Goal: Use online tool/utility: Utilize a website feature to perform a specific function

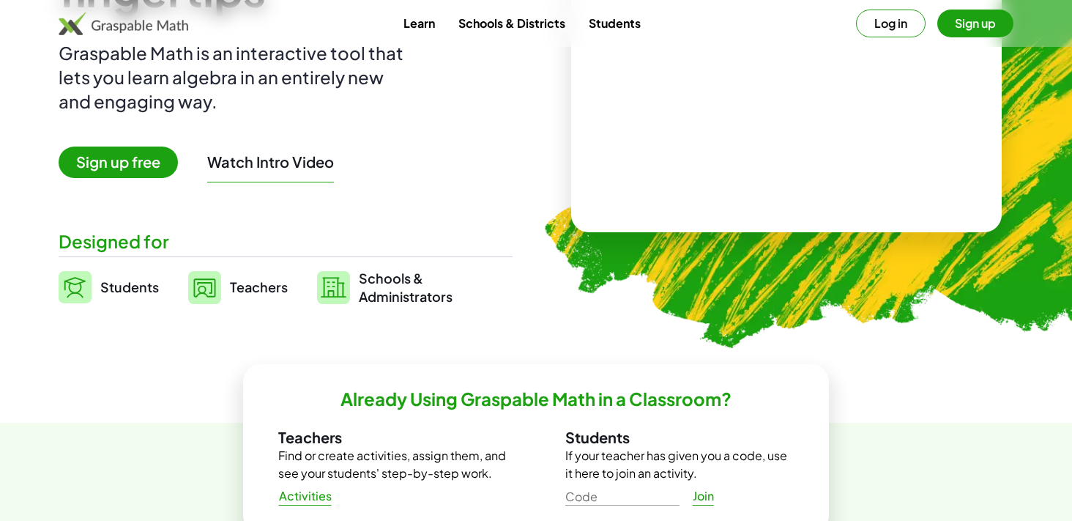
scroll to position [172, 0]
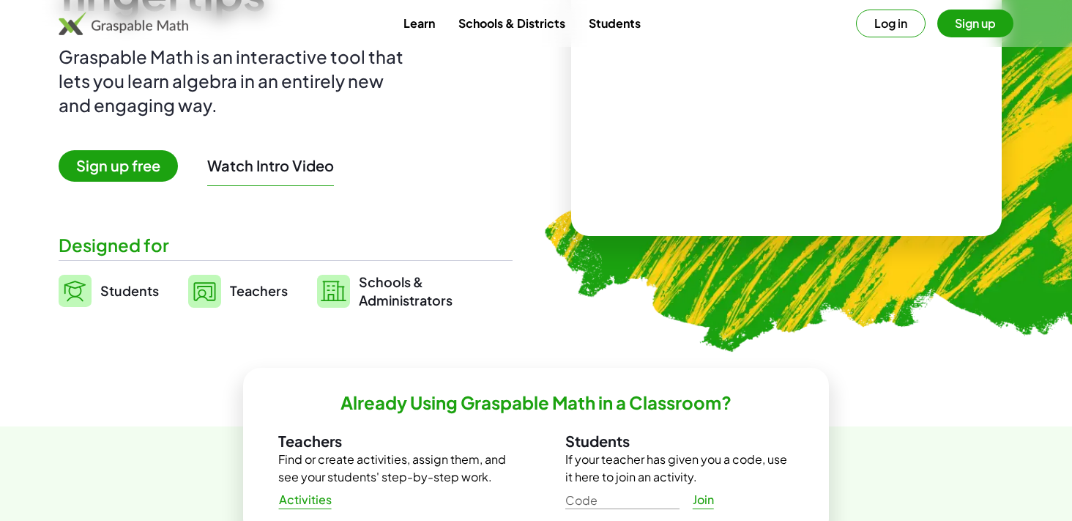
click at [292, 173] on button "Watch Intro Video" at bounding box center [270, 165] width 127 height 19
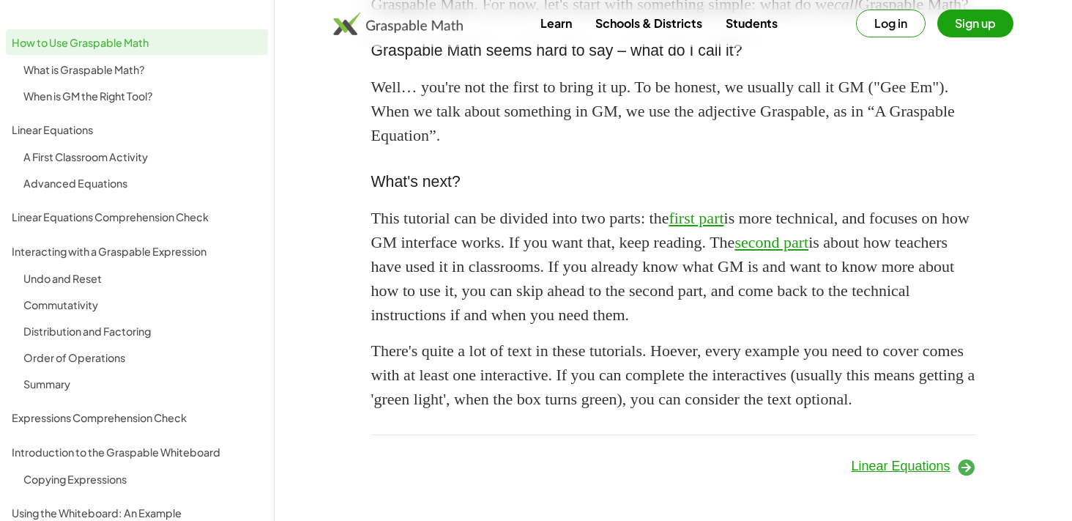
scroll to position [1360, 0]
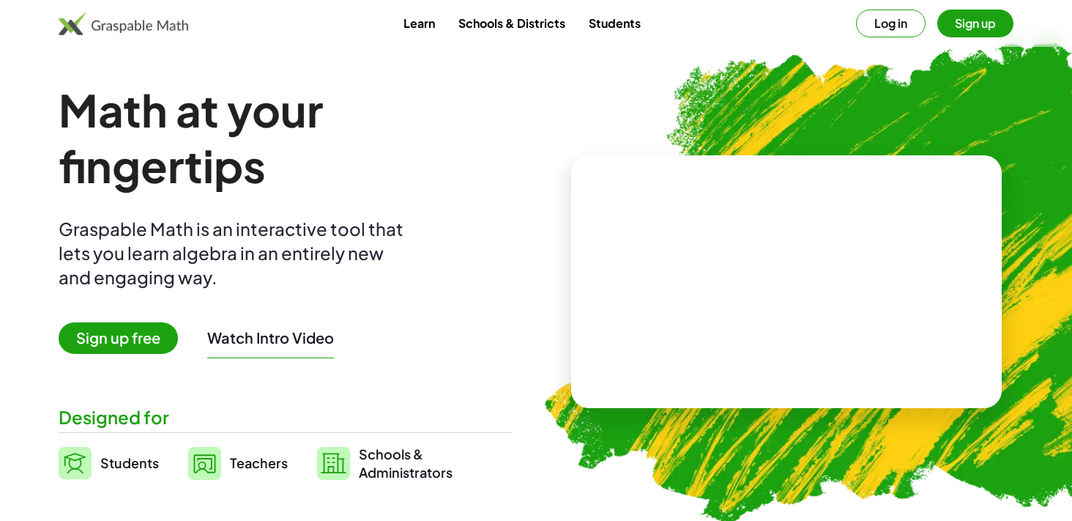
click at [231, 467] on span "Teachers" at bounding box center [259, 462] width 58 height 17
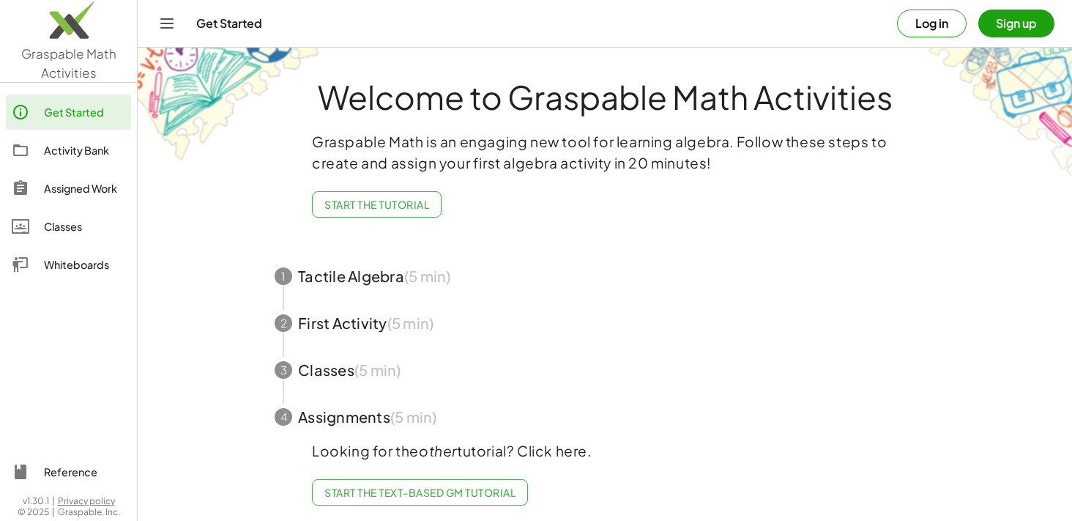
scroll to position [4, 0]
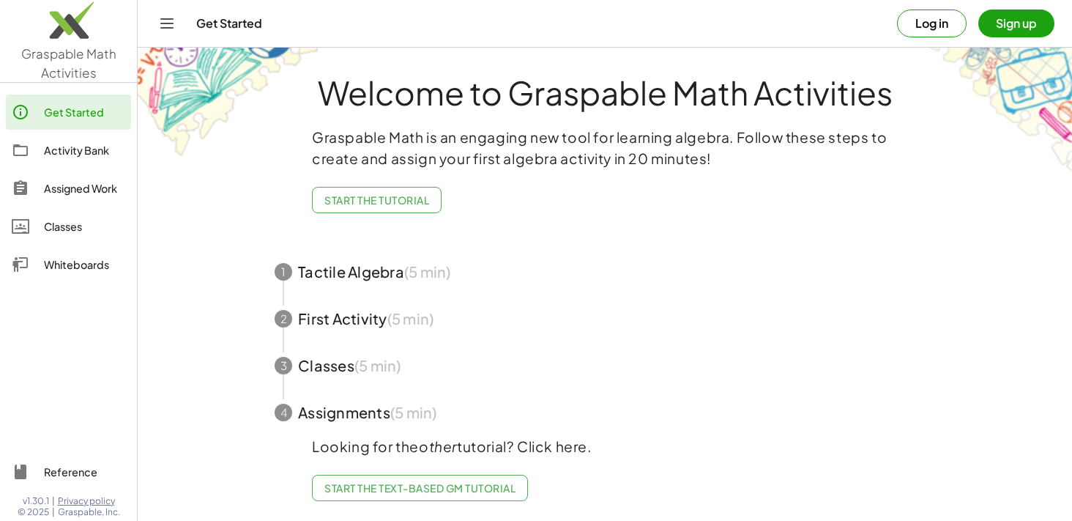
click at [997, 23] on button "Sign up" at bounding box center [1017, 24] width 76 height 28
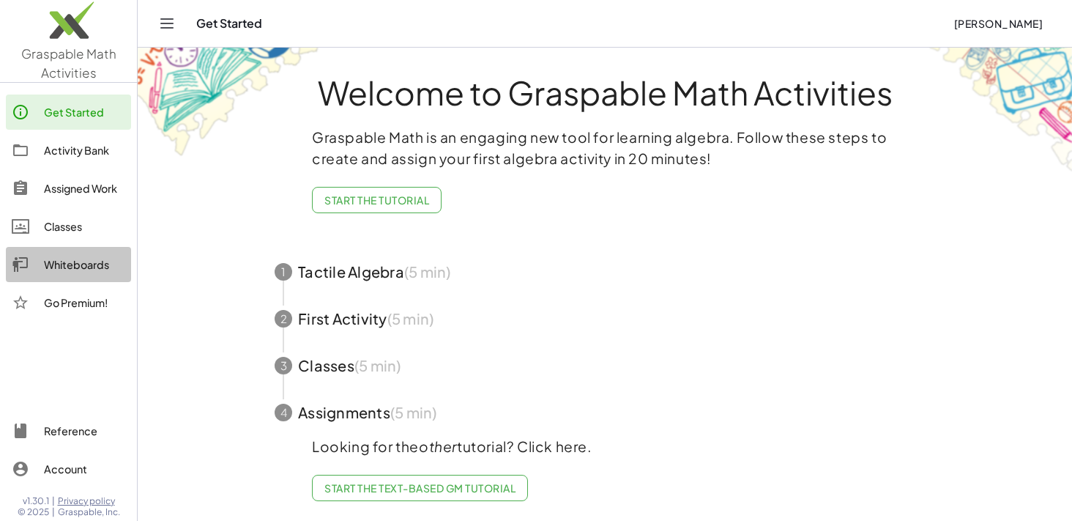
click at [73, 262] on div "Whiteboards" at bounding box center [84, 265] width 81 height 18
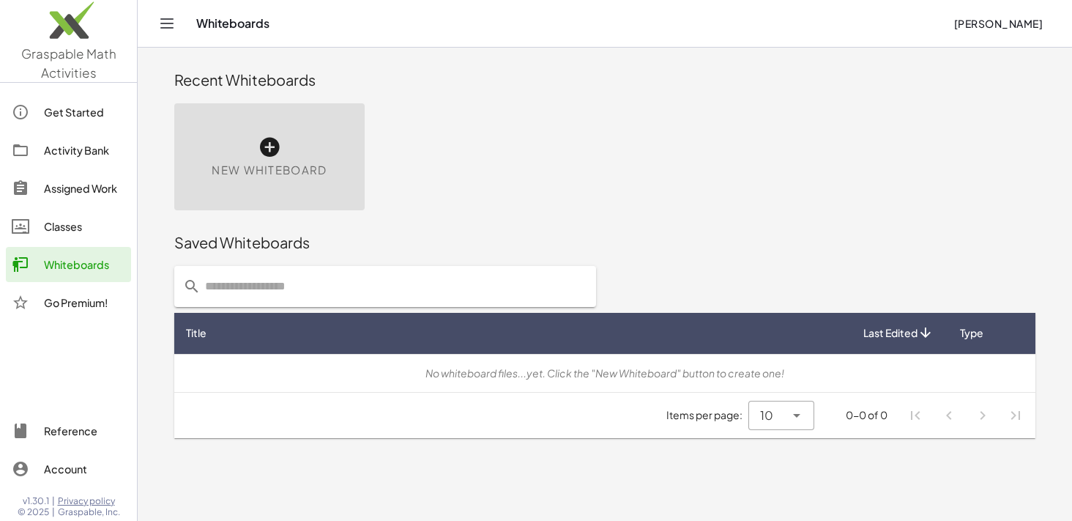
click at [260, 147] on icon at bounding box center [269, 147] width 23 height 23
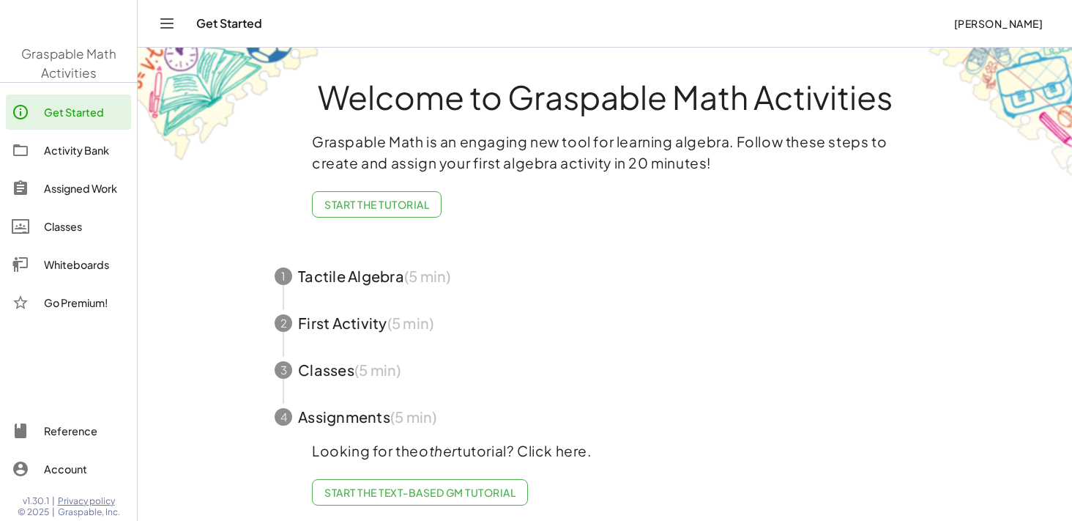
scroll to position [4, 0]
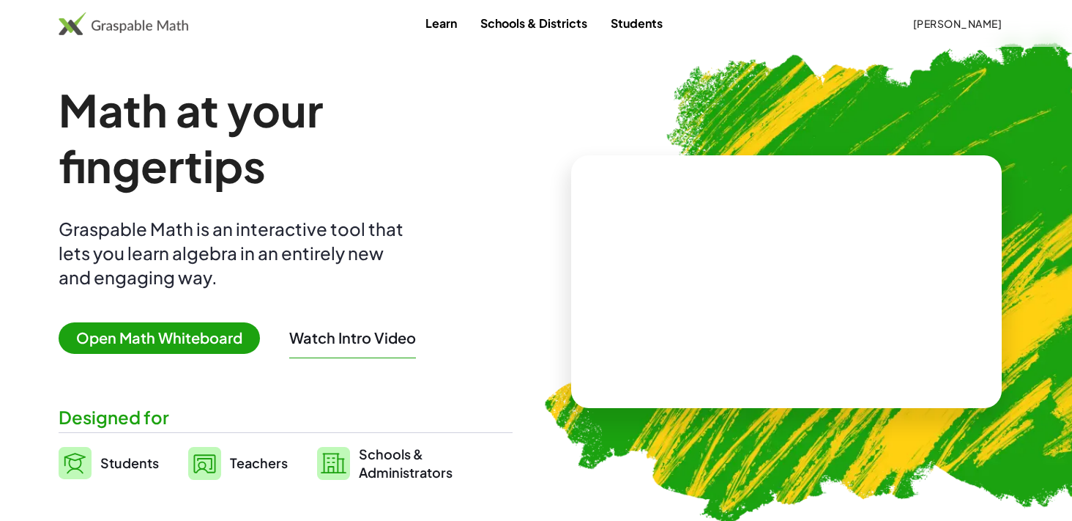
click at [144, 339] on span "Open Math Whiteboard" at bounding box center [159, 337] width 201 height 31
click at [173, 338] on span "Open Math Whiteboard" at bounding box center [159, 337] width 201 height 31
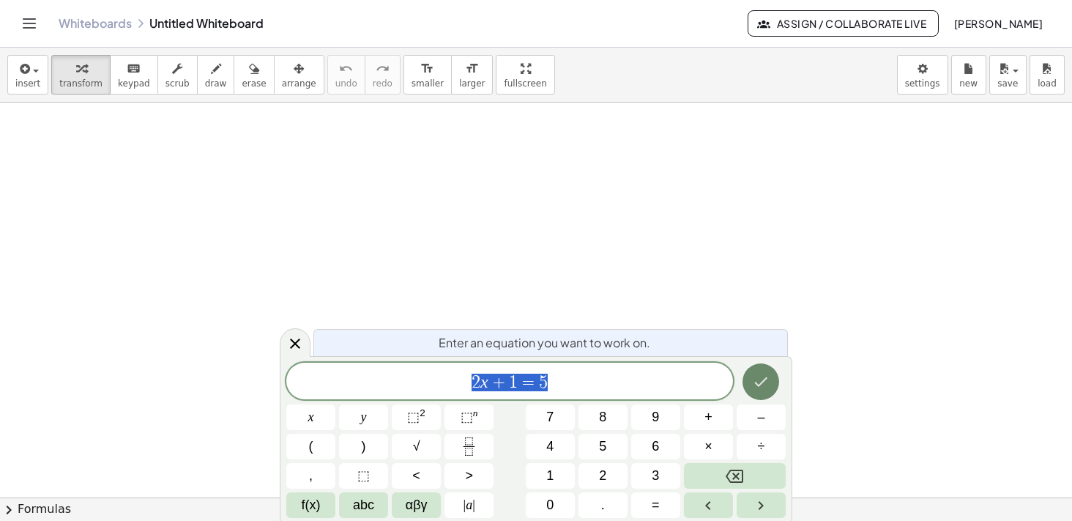
click at [760, 388] on icon "Done" at bounding box center [761, 382] width 18 height 18
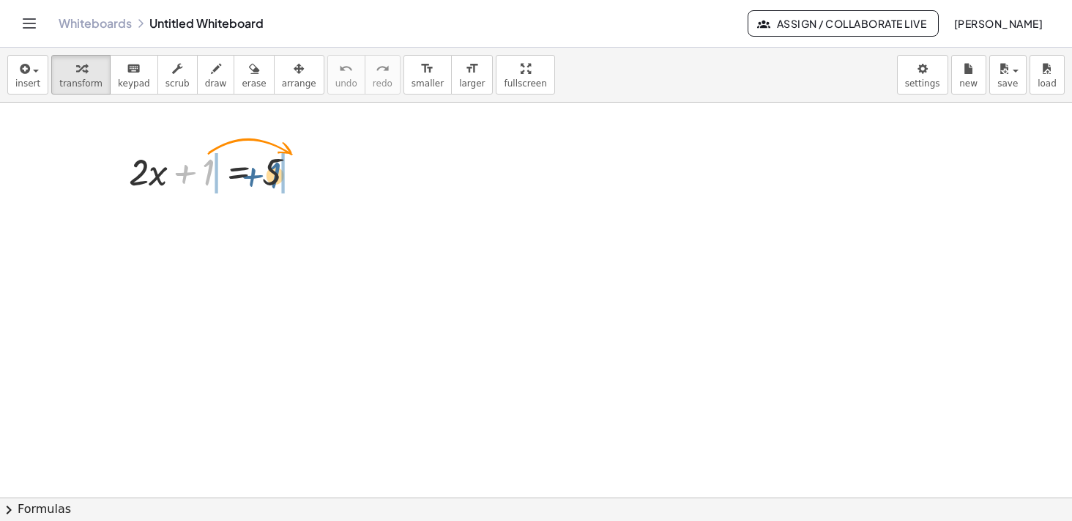
drag, startPoint x: 210, startPoint y: 175, endPoint x: 278, endPoint y: 178, distance: 68.9
click at [278, 179] on div at bounding box center [218, 171] width 193 height 50
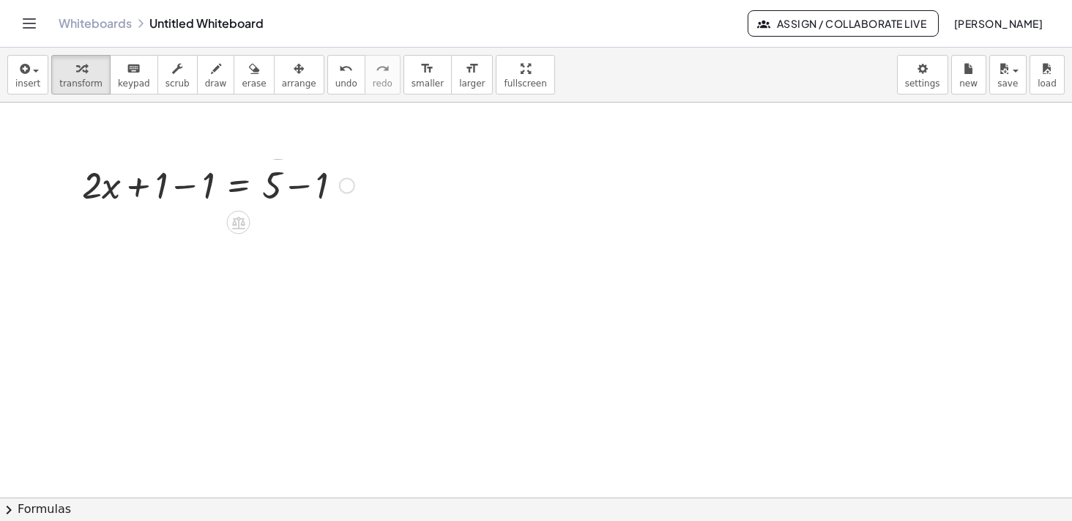
click at [246, 205] on div at bounding box center [218, 184] width 287 height 50
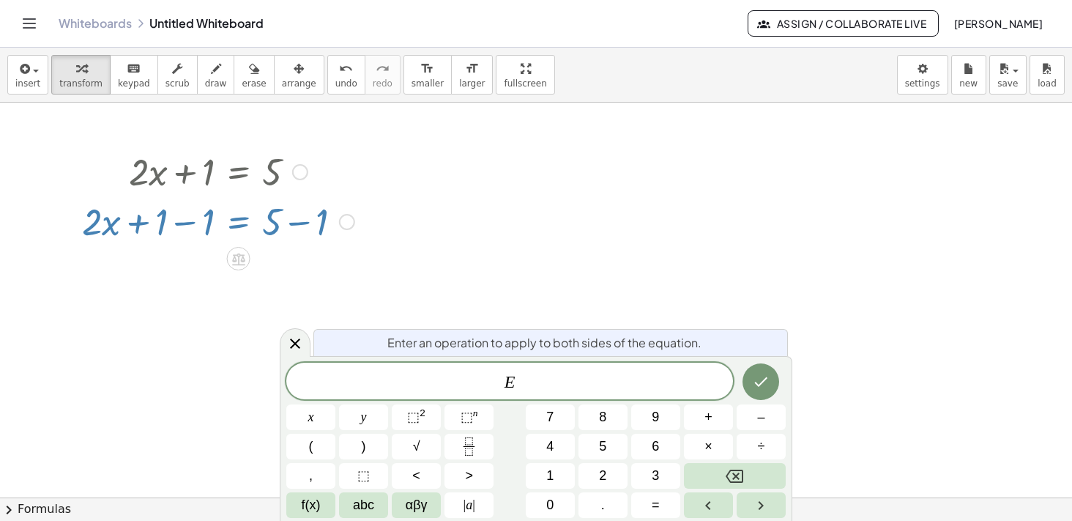
drag, startPoint x: 269, startPoint y: 223, endPoint x: 318, endPoint y: 223, distance: 49.1
click at [318, 223] on div at bounding box center [218, 221] width 287 height 50
drag, startPoint x: 319, startPoint y: 223, endPoint x: 256, endPoint y: 223, distance: 62.3
click at [256, 223] on div at bounding box center [218, 221] width 287 height 50
click at [298, 345] on icon at bounding box center [295, 344] width 18 height 18
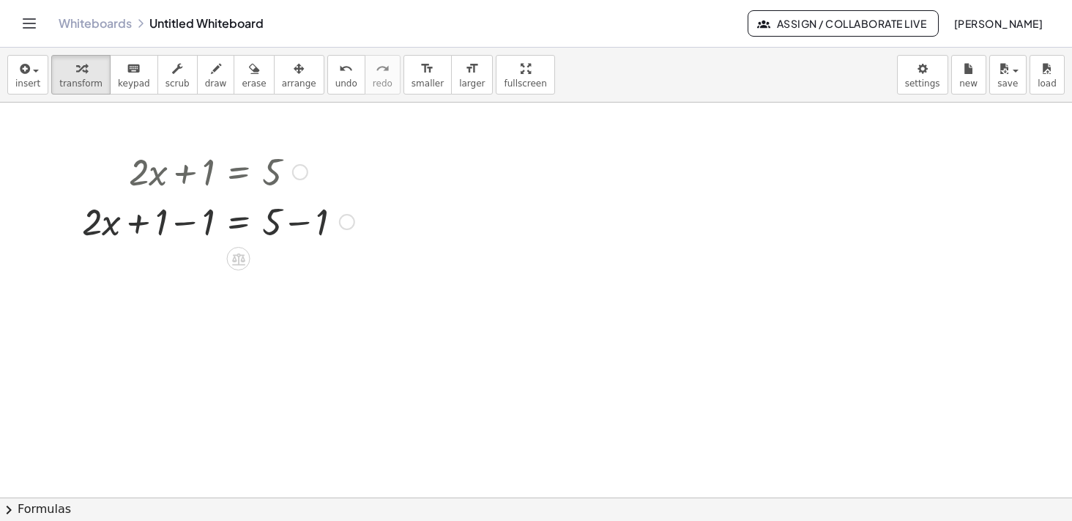
drag, startPoint x: 274, startPoint y: 227, endPoint x: 305, endPoint y: 227, distance: 31.5
click at [283, 227] on div at bounding box center [218, 221] width 287 height 50
click at [311, 227] on div at bounding box center [218, 221] width 287 height 50
click at [212, 277] on div at bounding box center [218, 270] width 287 height 50
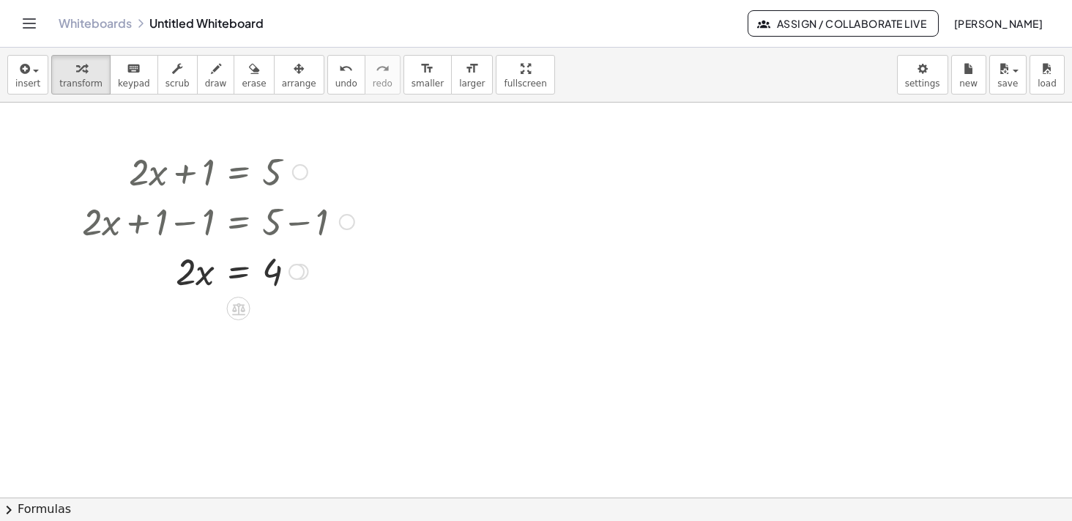
click at [192, 271] on div at bounding box center [218, 270] width 287 height 50
click at [182, 278] on div at bounding box center [218, 270] width 287 height 50
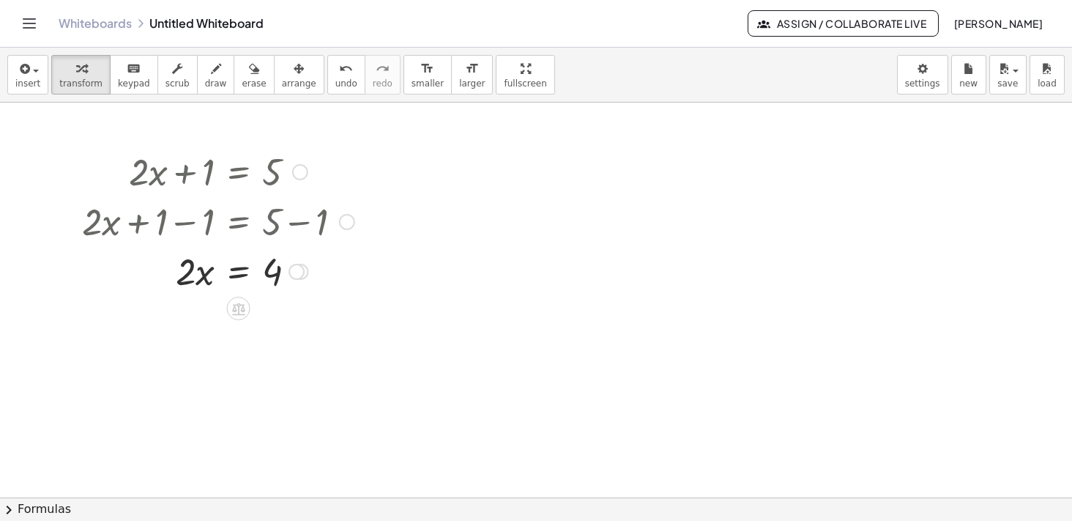
click at [267, 276] on div at bounding box center [218, 270] width 287 height 50
click at [199, 283] on div at bounding box center [218, 270] width 287 height 50
click at [199, 281] on div at bounding box center [218, 270] width 287 height 50
drag, startPoint x: 186, startPoint y: 275, endPoint x: 281, endPoint y: 311, distance: 101.1
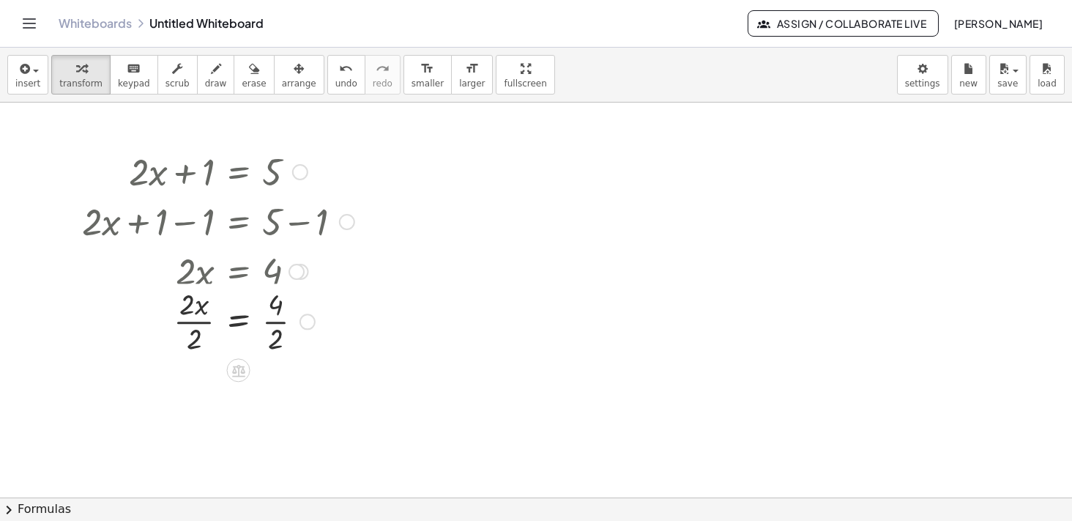
click at [239, 172] on div "+ · 2 · x + 1 = 5 + · 2 · x + 1 − 1 = + 5 − 1 + · 2 · x + 1 − 1 = 4 + · 2 · x +…" at bounding box center [239, 172] width 0 height 0
click at [277, 271] on div at bounding box center [216, 270] width 278 height 50
click at [285, 326] on div at bounding box center [218, 331] width 287 height 73
click at [198, 402] on div at bounding box center [218, 404] width 287 height 73
